Goal: Task Accomplishment & Management: Use online tool/utility

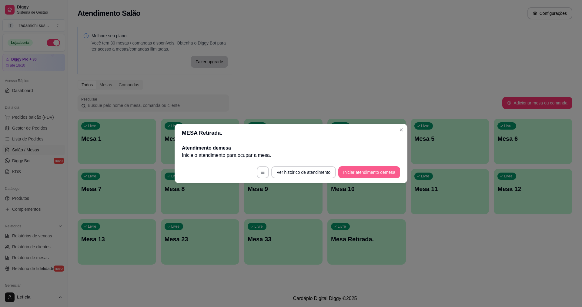
click at [350, 173] on button "Iniciar atendimento de mesa" at bounding box center [369, 172] width 62 height 12
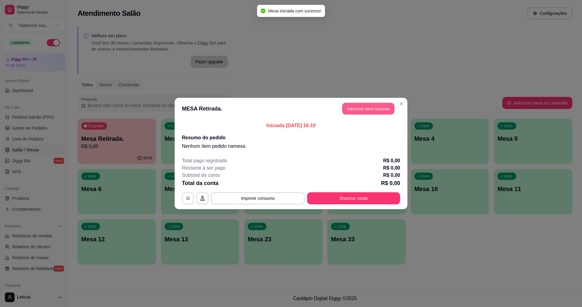
click at [383, 112] on button "Adicionar itens na mesa" at bounding box center [368, 109] width 52 height 12
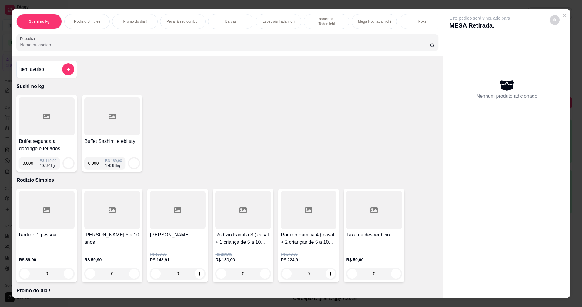
click at [49, 48] on input "Pesquisa" at bounding box center [224, 45] width 409 height 6
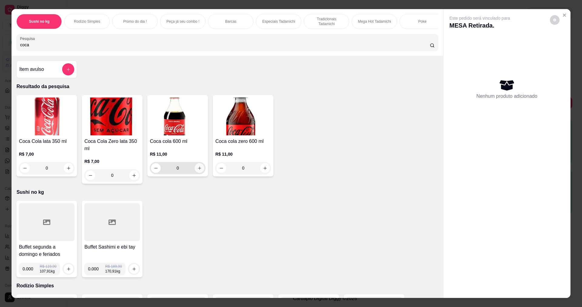
type input "coca"
click at [197, 171] on icon "increase-product-quantity" at bounding box center [199, 168] width 5 height 5
type input "1"
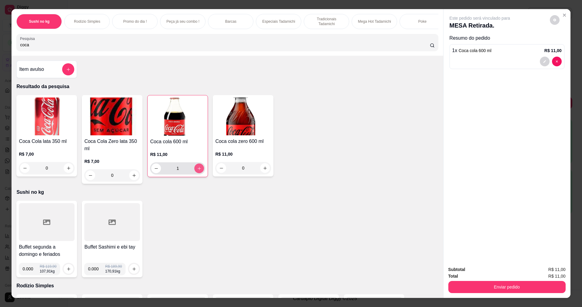
click at [197, 171] on icon "increase-product-quantity" at bounding box center [199, 168] width 5 height 5
type input "2"
click at [197, 171] on icon "increase-product-quantity" at bounding box center [199, 168] width 5 height 5
type input "3"
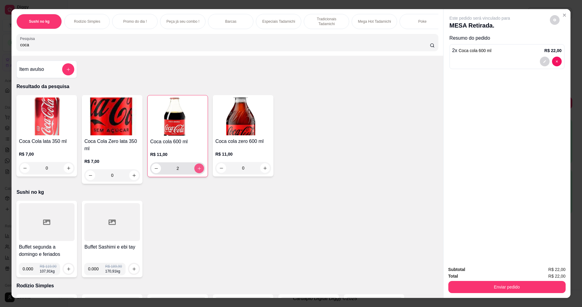
type input "3"
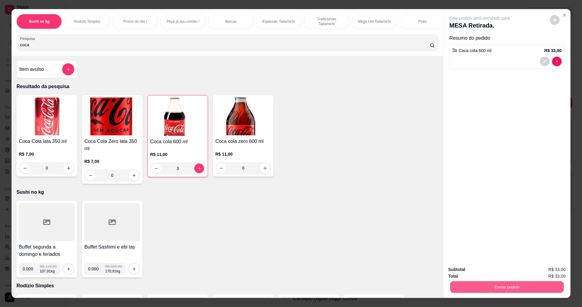
click at [546, 288] on button "Enviar pedido" at bounding box center [507, 287] width 114 height 12
click at [547, 273] on button "Enviar pedido" at bounding box center [549, 272] width 33 height 11
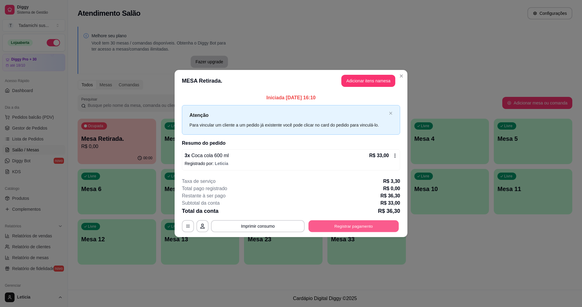
click at [321, 226] on button "Registrar pagamento" at bounding box center [353, 226] width 90 height 12
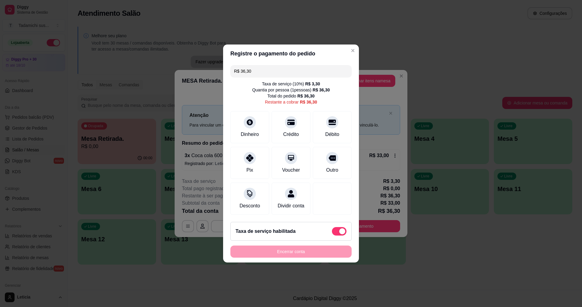
click at [332, 232] on span at bounding box center [339, 231] width 15 height 8
click at [331, 233] on input "checkbox" at bounding box center [333, 235] width 4 height 4
checkbox input "true"
type input "R$ 33,00"
checkbox input "false"
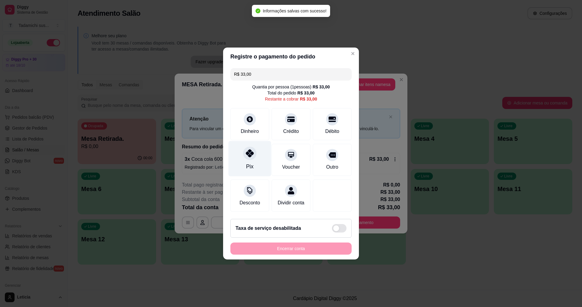
click at [251, 152] on icon at bounding box center [250, 153] width 8 height 8
type input "R$ 0,00"
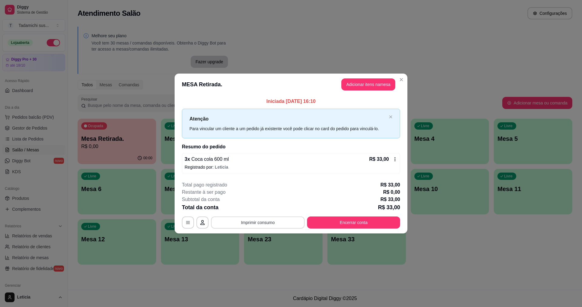
click at [288, 221] on button "Imprimir consumo" at bounding box center [258, 223] width 94 height 12
click at [266, 209] on button "IMPRESSORA" at bounding box center [259, 208] width 42 height 9
click at [266, 220] on button "Imprimir consumo" at bounding box center [258, 223] width 94 height 12
click at [262, 210] on button "IMPRESSORA" at bounding box center [259, 208] width 42 height 9
click at [261, 222] on button "Imprimir consumo" at bounding box center [257, 223] width 91 height 12
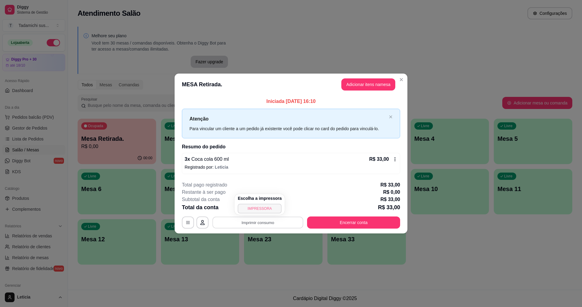
click at [267, 206] on button "IMPRESSORA" at bounding box center [260, 209] width 44 height 10
click at [265, 221] on button "Imprimir consumo" at bounding box center [257, 223] width 91 height 12
click at [265, 199] on h4 "Escolha a impressora" at bounding box center [260, 198] width 44 height 6
click at [268, 208] on button "IMPRESSORA" at bounding box center [259, 208] width 42 height 9
click at [257, 223] on button "Imprimir consumo" at bounding box center [257, 223] width 91 height 12
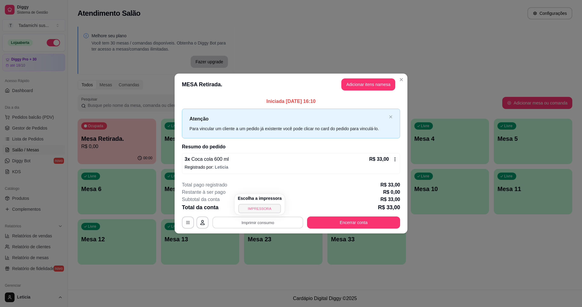
click at [262, 209] on button "IMPRESSORA" at bounding box center [259, 208] width 42 height 9
click at [267, 223] on button "Imprimir consumo" at bounding box center [257, 223] width 91 height 12
click at [261, 207] on button "IMPRESSORA" at bounding box center [259, 208] width 42 height 9
click at [254, 220] on button "Imprimir consumo" at bounding box center [258, 223] width 94 height 12
click at [401, 78] on icon "Close" at bounding box center [401, 79] width 5 height 5
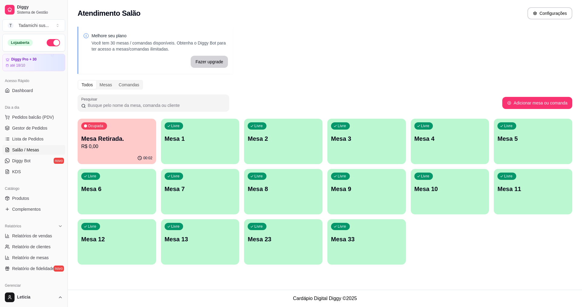
click at [401, 78] on div "Melhore seu plano Você tem 30 mesas / comandas disponíveis. Obtenha o Diggy Bot…" at bounding box center [325, 147] width 514 height 249
click at [106, 128] on div "Ocupada" at bounding box center [94, 125] width 26 height 7
click at [128, 141] on p "Mesa Retirada." at bounding box center [116, 139] width 71 height 8
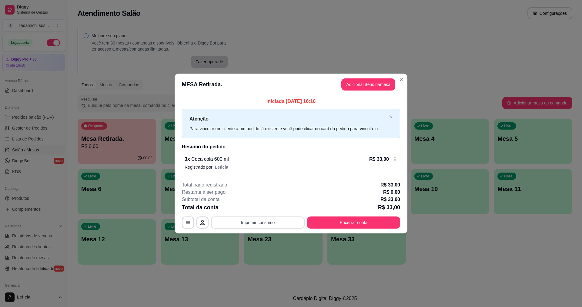
click at [265, 224] on button "Imprimir consumo" at bounding box center [258, 223] width 94 height 12
click at [264, 208] on button "IMPRESSORA" at bounding box center [259, 208] width 42 height 9
click at [189, 222] on icon "button" at bounding box center [187, 222] width 5 height 5
click at [250, 219] on button "Imprimir consumo" at bounding box center [257, 223] width 91 height 12
click at [262, 209] on button "IMPRESSORA" at bounding box center [259, 208] width 42 height 9
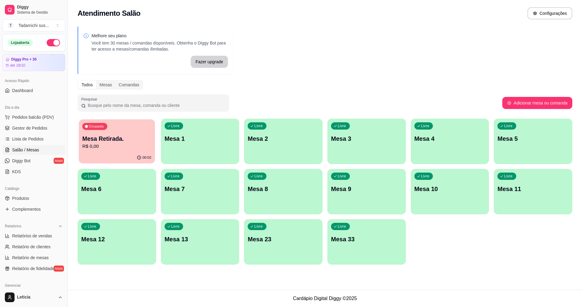
click at [104, 142] on p "Mesa Retirada." at bounding box center [116, 139] width 69 height 8
click at [121, 147] on p "R$ 0,00" at bounding box center [116, 146] width 71 height 7
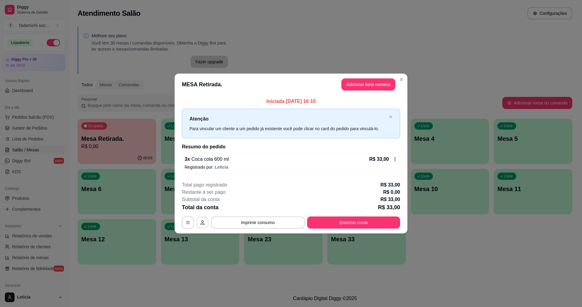
click at [201, 225] on icon "button" at bounding box center [202, 222] width 5 height 5
click at [278, 223] on button "Imprimir consumo" at bounding box center [257, 223] width 91 height 12
click at [265, 222] on button "Imprimir consumo" at bounding box center [257, 223] width 91 height 12
click at [279, 223] on button "Imprimir consumo" at bounding box center [258, 223] width 94 height 12
click at [391, 117] on icon "close" at bounding box center [390, 117] width 3 height 3
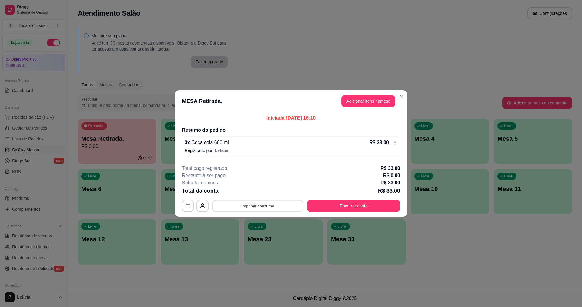
click at [254, 204] on button "Imprimir consumo" at bounding box center [257, 206] width 91 height 12
click at [402, 94] on icon "Close" at bounding box center [401, 96] width 5 height 5
click at [402, 94] on div "Melhore seu plano Você tem 30 mesas / comandas disponíveis. Obtenha o Diggy Bot…" at bounding box center [325, 147] width 514 height 249
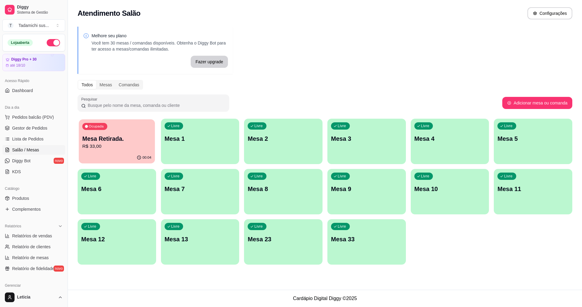
click at [125, 142] on p "Mesa Retirada." at bounding box center [116, 139] width 69 height 8
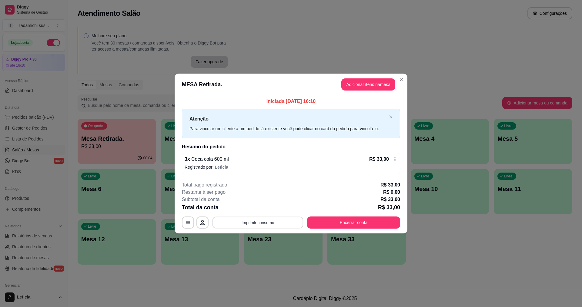
click at [265, 221] on button "Imprimir consumo" at bounding box center [257, 223] width 91 height 12
click at [262, 200] on h4 "Escolha a impressora" at bounding box center [260, 198] width 44 height 6
click at [263, 206] on button "IMPRESSORA" at bounding box center [259, 208] width 42 height 9
click at [371, 223] on button "Encerrar conta" at bounding box center [353, 223] width 93 height 12
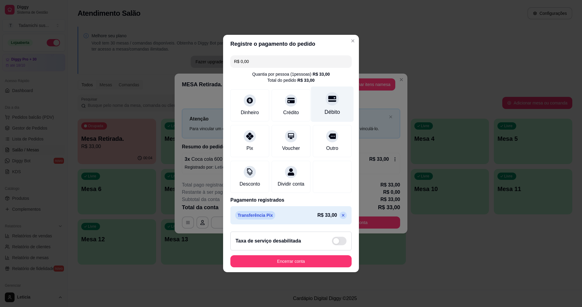
click at [334, 101] on div "Débito" at bounding box center [332, 104] width 43 height 35
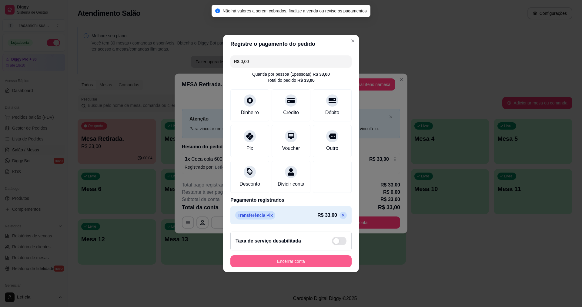
click at [314, 262] on button "Encerrar conta" at bounding box center [290, 261] width 121 height 12
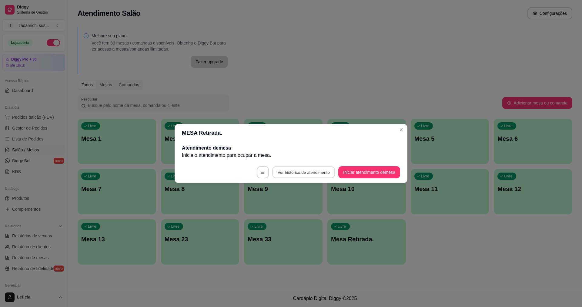
click at [287, 173] on button "Ver histórico de atendimento" at bounding box center [303, 173] width 63 height 12
click at [257, 170] on button "button" at bounding box center [263, 172] width 12 height 12
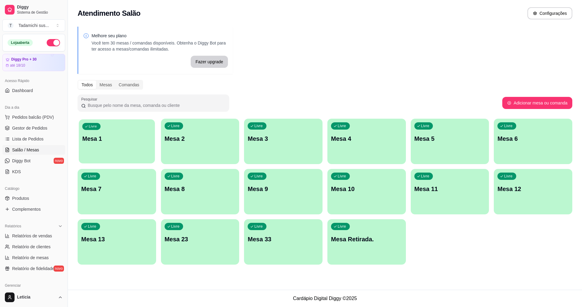
click at [153, 151] on div "Livre Mesa 1" at bounding box center [117, 137] width 76 height 37
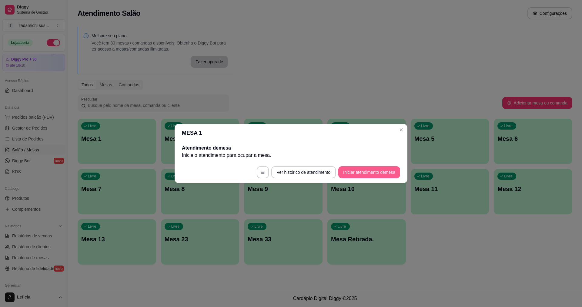
click at [364, 175] on button "Iniciar atendimento de mesa" at bounding box center [369, 172] width 62 height 12
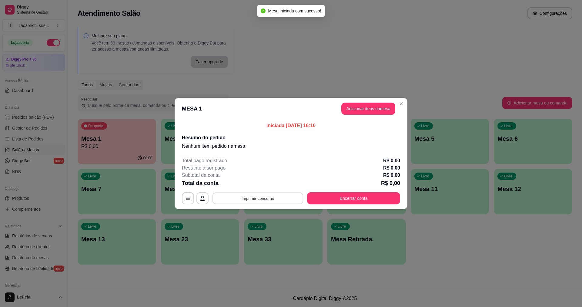
click at [267, 198] on button "Imprimir consumo" at bounding box center [257, 199] width 91 height 12
click at [259, 182] on button "IMPRESSORA" at bounding box center [259, 184] width 42 height 9
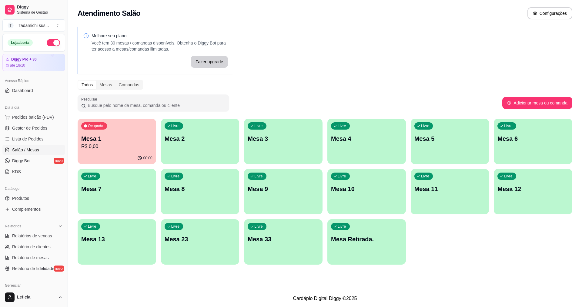
click at [108, 155] on div "00:00" at bounding box center [117, 158] width 78 height 12
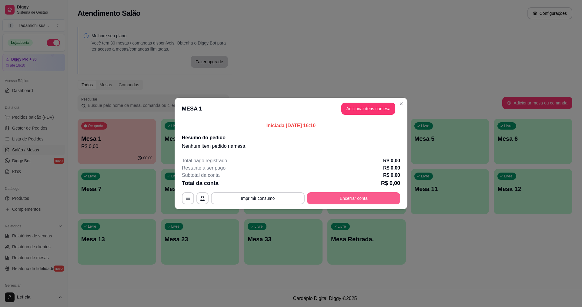
click at [356, 199] on button "Encerrar conta" at bounding box center [353, 198] width 93 height 12
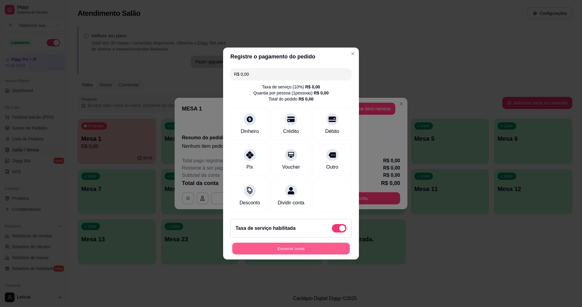
click at [292, 252] on button "Encerrar conta" at bounding box center [291, 249] width 118 height 12
